Goal: Information Seeking & Learning: Learn about a topic

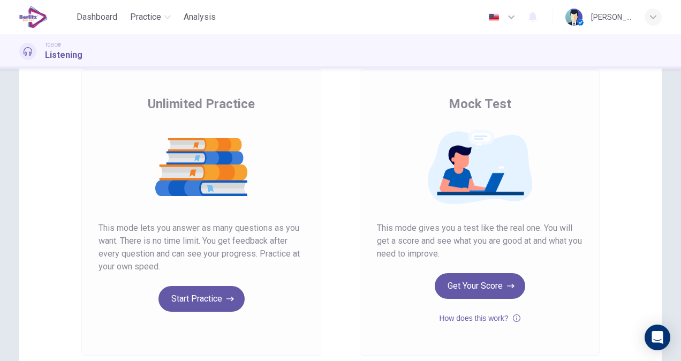
scroll to position [157, 0]
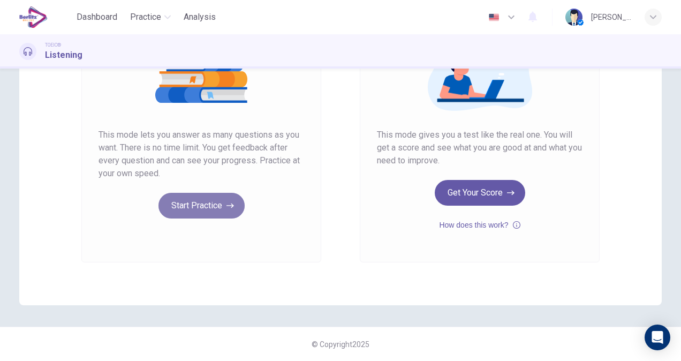
click at [176, 202] on button "Start Practice" at bounding box center [201, 206] width 86 height 26
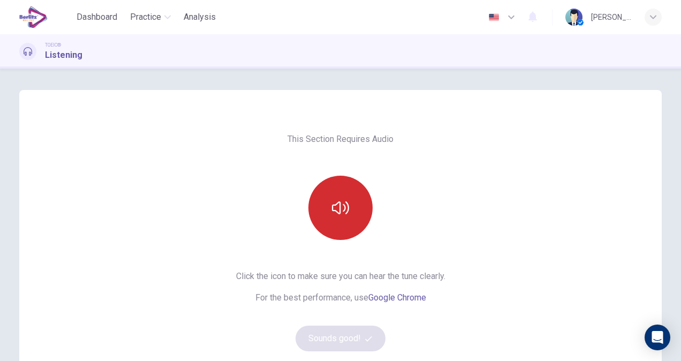
click at [321, 223] on button "button" at bounding box center [340, 208] width 64 height 64
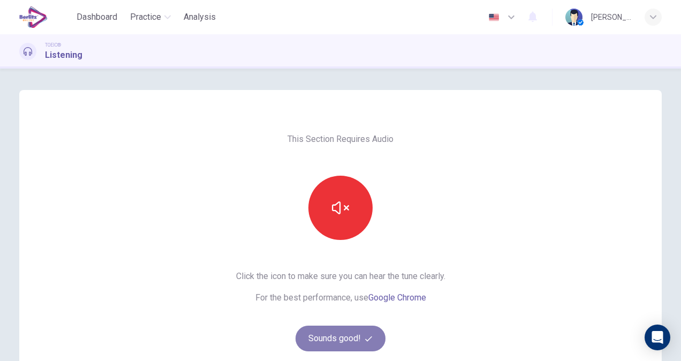
click at [352, 338] on button "Sounds good!" at bounding box center [340, 338] width 90 height 26
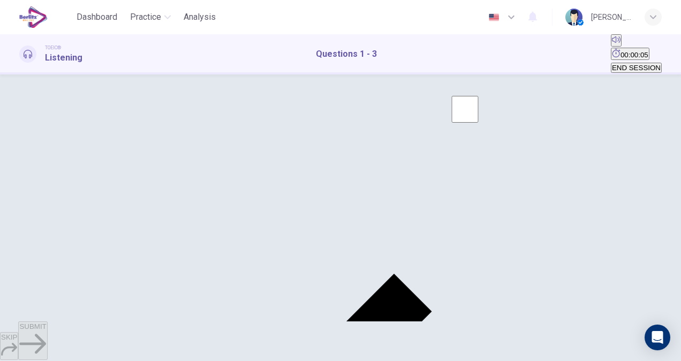
scroll to position [54, 0]
click at [629, 64] on span "END SESSION" at bounding box center [636, 68] width 49 height 8
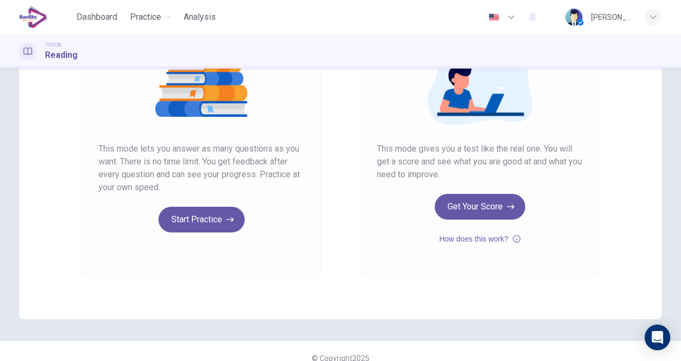
scroll to position [157, 0]
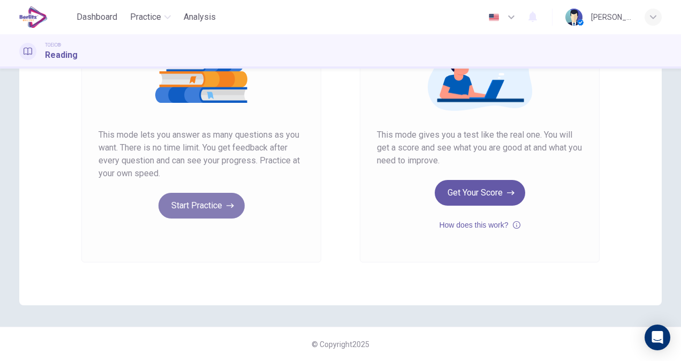
click at [210, 211] on button "Start Practice" at bounding box center [201, 206] width 86 height 26
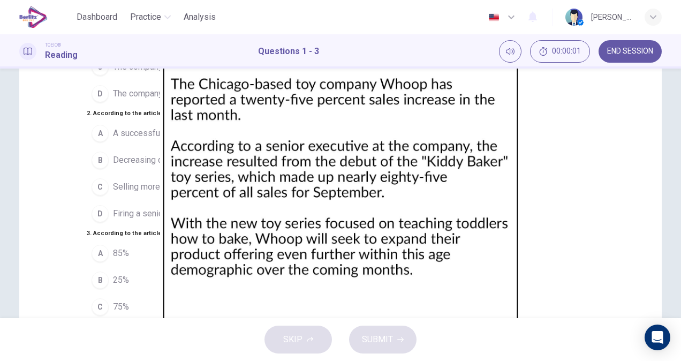
scroll to position [0, 0]
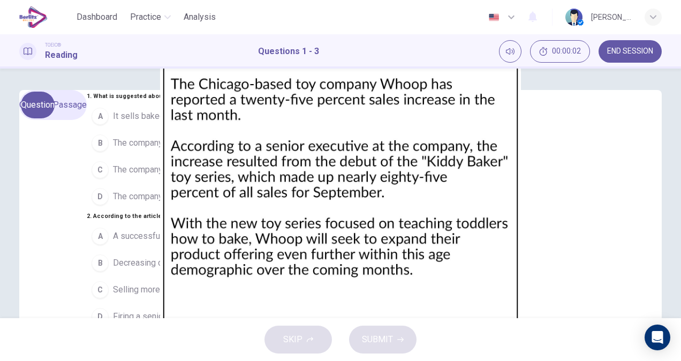
drag, startPoint x: 425, startPoint y: 171, endPoint x: 444, endPoint y: 172, distance: 19.3
click at [444, 172] on img at bounding box center [340, 180] width 681 height 361
click at [497, 360] on div at bounding box center [340, 361] width 681 height 0
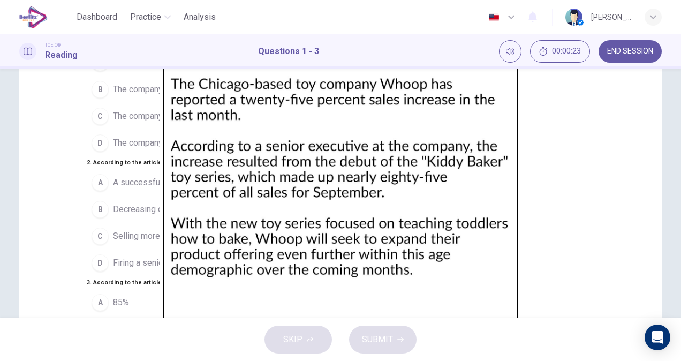
click at [523, 209] on img at bounding box center [340, 180] width 681 height 361
click at [180, 360] on div at bounding box center [340, 361] width 681 height 0
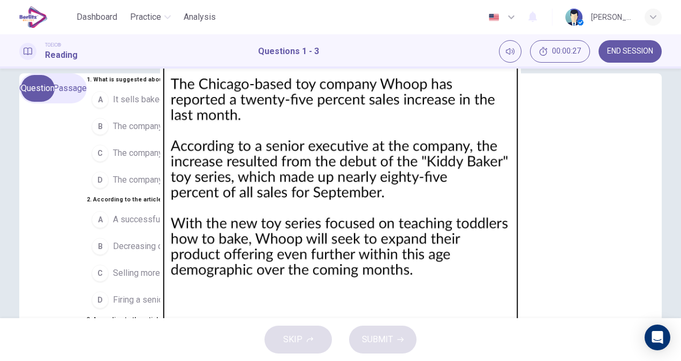
scroll to position [0, 0]
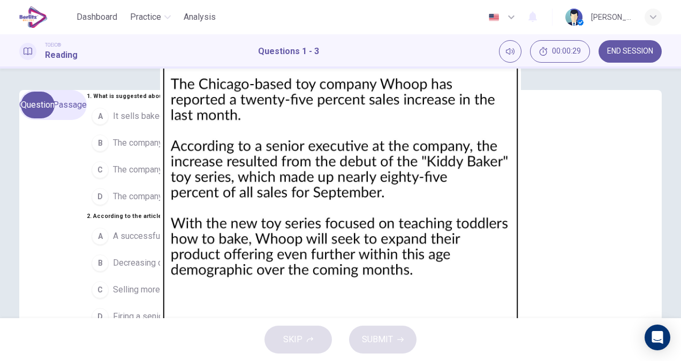
drag, startPoint x: 61, startPoint y: 119, endPoint x: 166, endPoint y: 115, distance: 105.0
click at [166, 100] on span "What is suggested about Whoop?" at bounding box center [141, 96] width 97 height 7
click at [432, 207] on img at bounding box center [340, 180] width 681 height 361
click at [519, 360] on div at bounding box center [340, 361] width 681 height 0
click at [469, 217] on img at bounding box center [340, 180] width 681 height 361
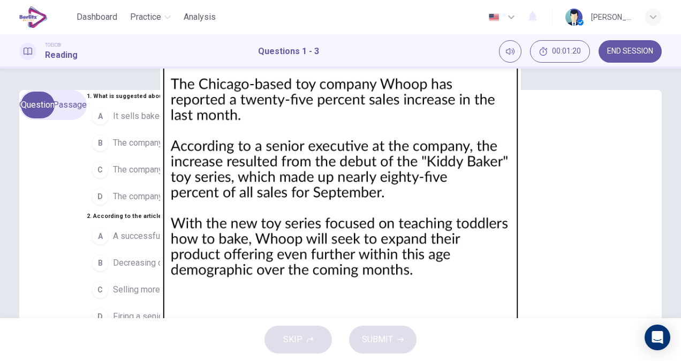
click at [505, 360] on div at bounding box center [340, 361] width 681 height 0
click at [113, 123] on span "It sells baked goods" at bounding box center [152, 116] width 78 height 13
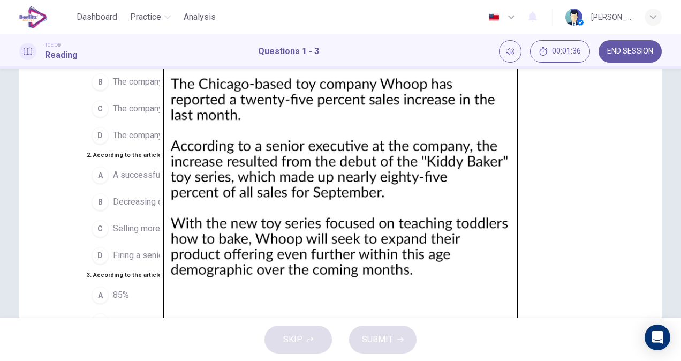
scroll to position [79, 0]
click at [138, 208] on span "Decreasing costs of producing toys" at bounding box center [180, 201] width 134 height 13
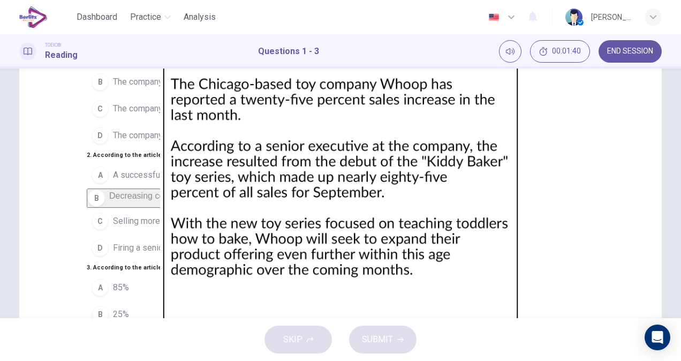
click at [160, 181] on span "A successful new product launch" at bounding box center [174, 175] width 123 height 13
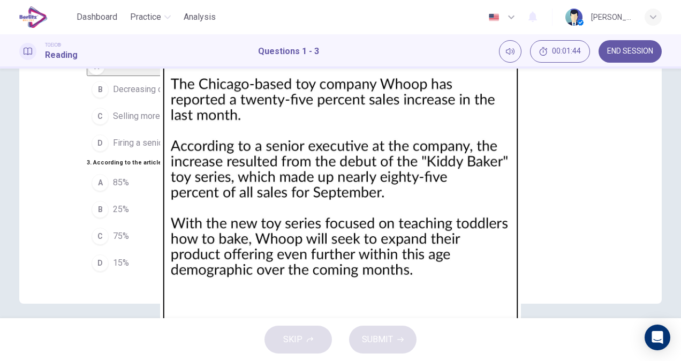
scroll to position [165, 0]
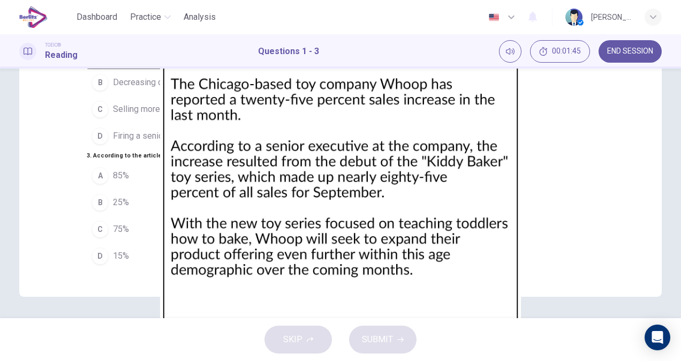
click at [88, 209] on button "B 25%" at bounding box center [213, 202] width 252 height 27
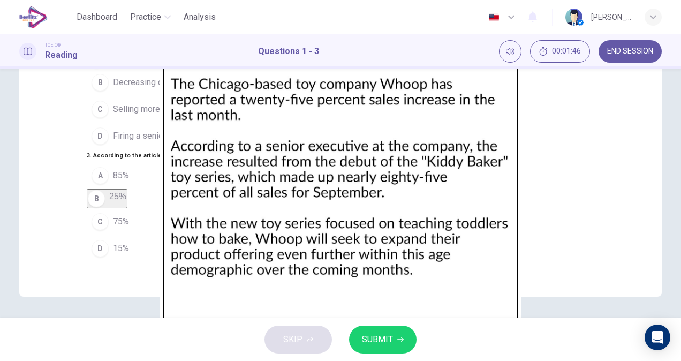
click at [401, 336] on icon "button" at bounding box center [400, 339] width 6 height 6
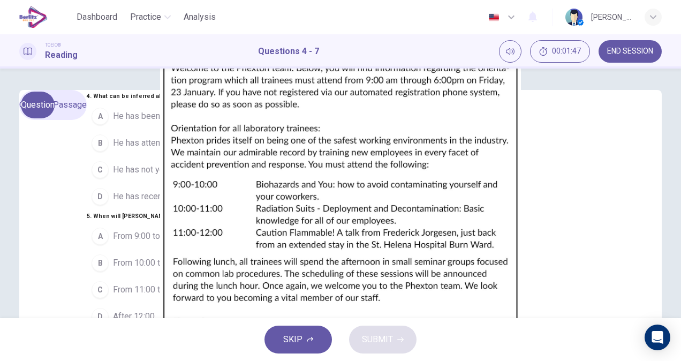
scroll to position [59, 0]
click at [471, 221] on img at bounding box center [340, 180] width 681 height 361
click at [580, 360] on div at bounding box center [340, 361] width 681 height 0
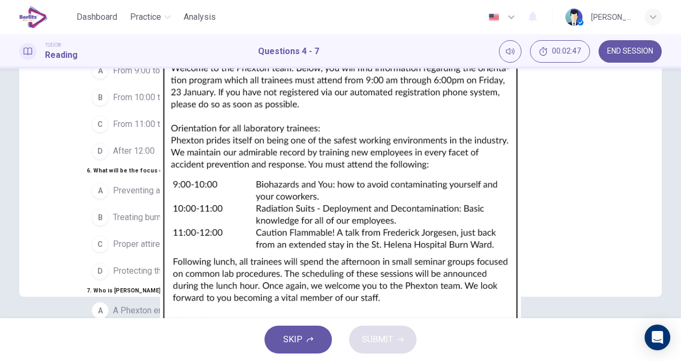
scroll to position [0, 0]
click at [605, 51] on button "END SESSION" at bounding box center [629, 51] width 63 height 22
